Goal: Manage account settings

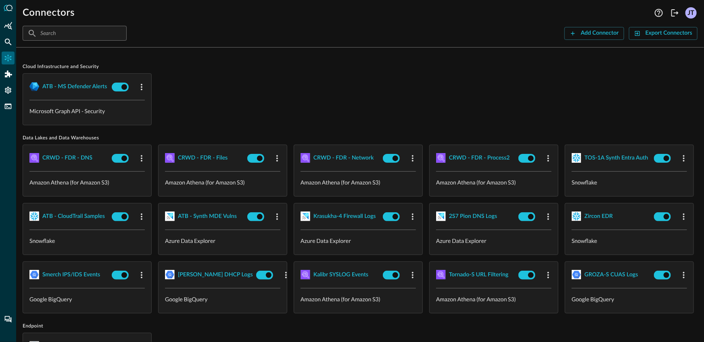
click at [693, 10] on div "JT" at bounding box center [690, 12] width 11 height 11
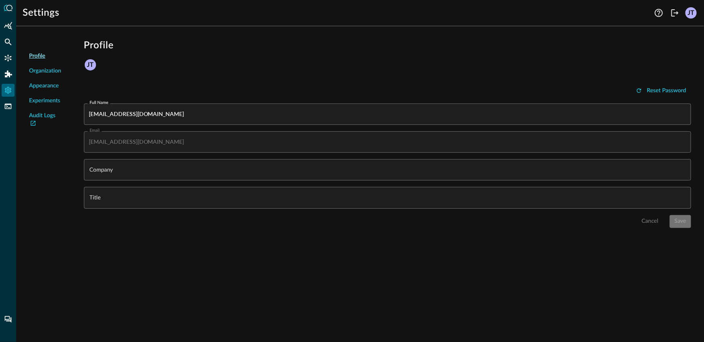
click at [45, 71] on span "Organization" at bounding box center [45, 71] width 32 height 8
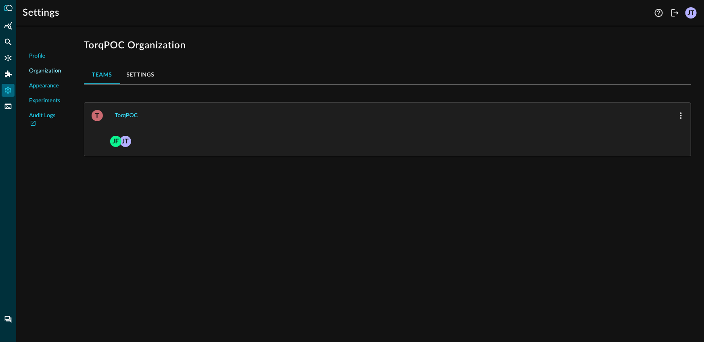
click at [129, 114] on div "TorqPOC" at bounding box center [126, 116] width 23 height 10
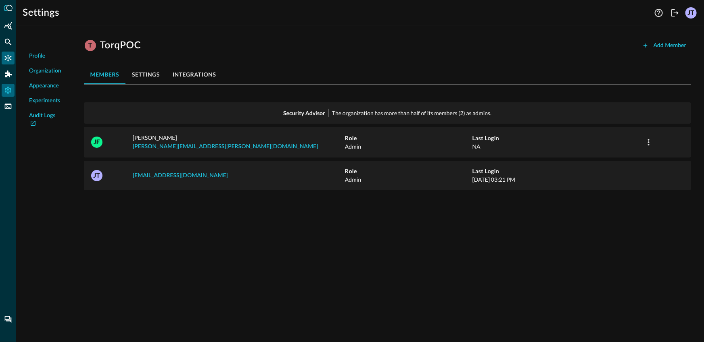
click at [7, 52] on div "Connectors" at bounding box center [8, 58] width 13 height 13
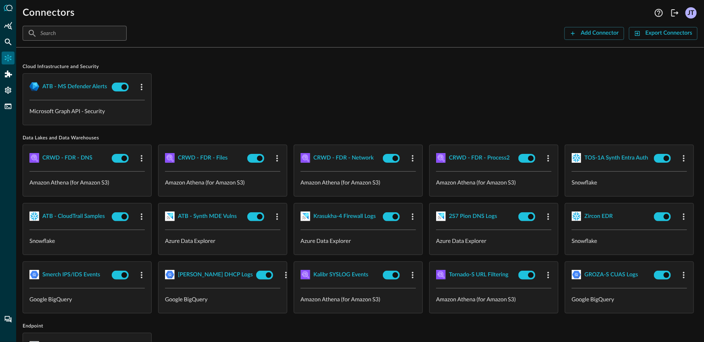
click at [257, 94] on div "ATB - MS Defender Alerts Microsoft Graph API - Security" at bounding box center [360, 99] width 675 height 52
click at [331, 95] on div "ATB - MS Defender Alerts Microsoft Graph API - Security" at bounding box center [360, 99] width 675 height 52
click at [13, 44] on div "Federated Search" at bounding box center [8, 41] width 13 height 13
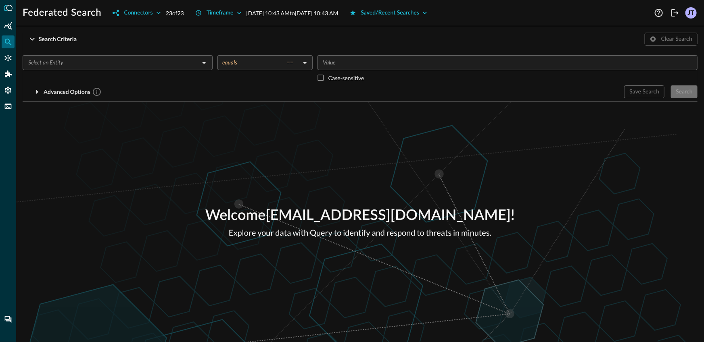
click at [161, 66] on input "text" at bounding box center [111, 63] width 172 height 10
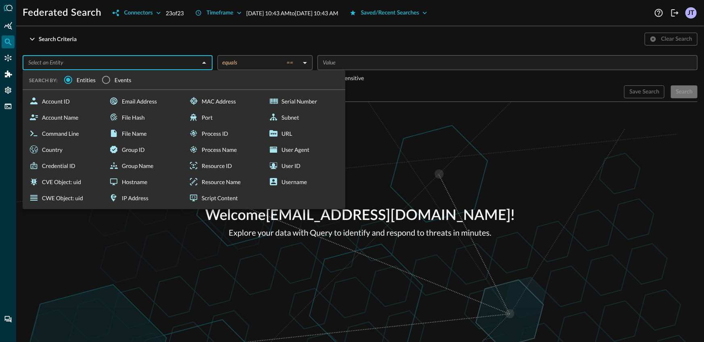
click at [263, 255] on div "Welcome [EMAIL_ADDRESS][DOMAIN_NAME] ! Explore your data with Query to identify…" at bounding box center [360, 222] width 688 height 240
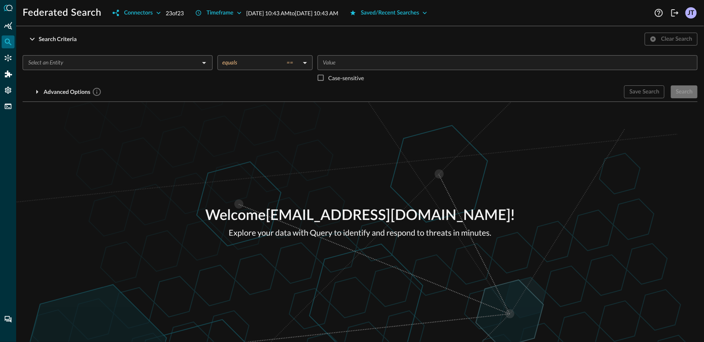
click at [669, 17] on div "Help Logout JT" at bounding box center [674, 12] width 45 height 13
drag, startPoint x: 677, startPoint y: 16, endPoint x: 639, endPoint y: 15, distance: 37.5
click at [677, 16] on icon "Logout" at bounding box center [675, 13] width 10 height 10
